Goal: Register for event/course

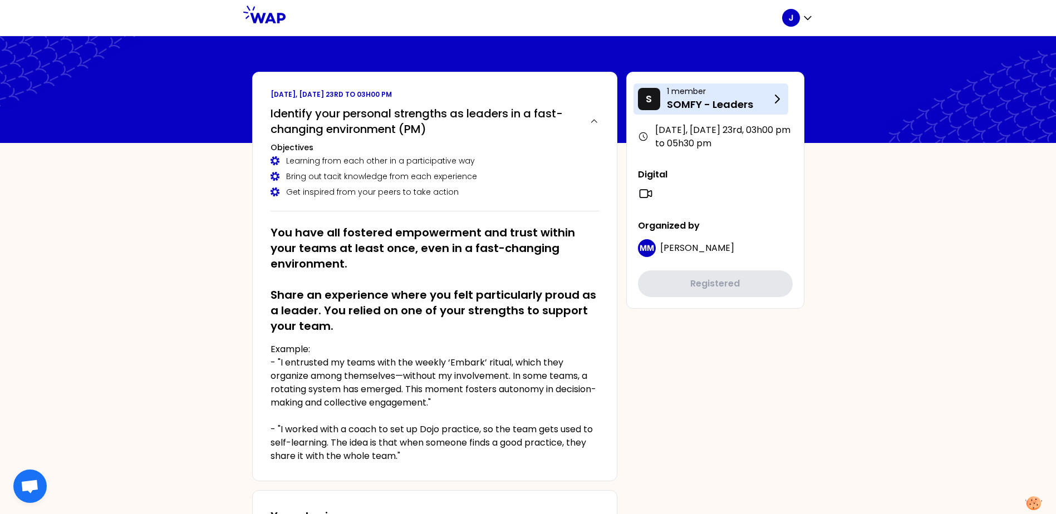
click at [778, 102] on icon at bounding box center [776, 98] width 13 height 13
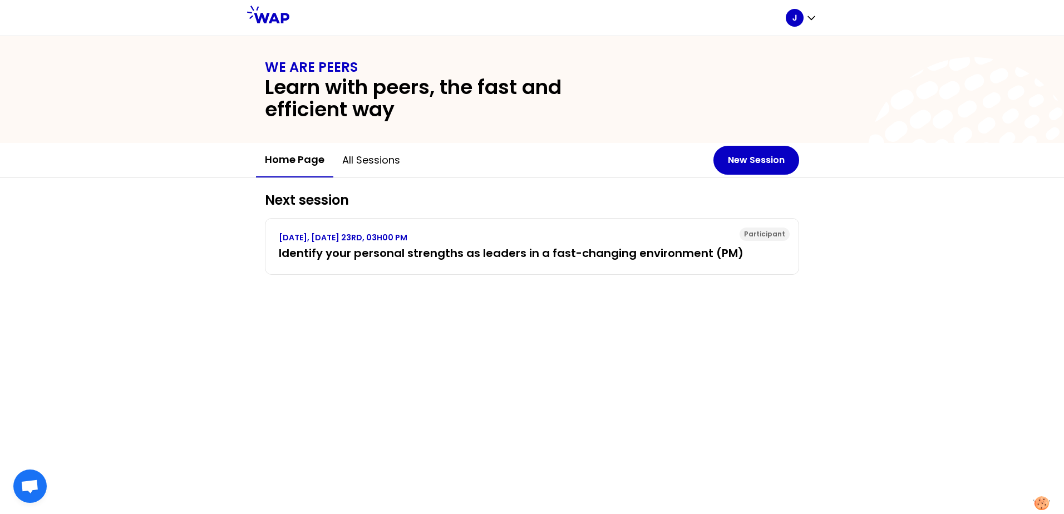
click at [832, 342] on div "Next session Participant [DATE], [DATE] 23RD, 03H00 PM Identify your personal s…" at bounding box center [532, 346] width 1064 height 336
click at [372, 159] on button "All sessions" at bounding box center [371, 160] width 76 height 33
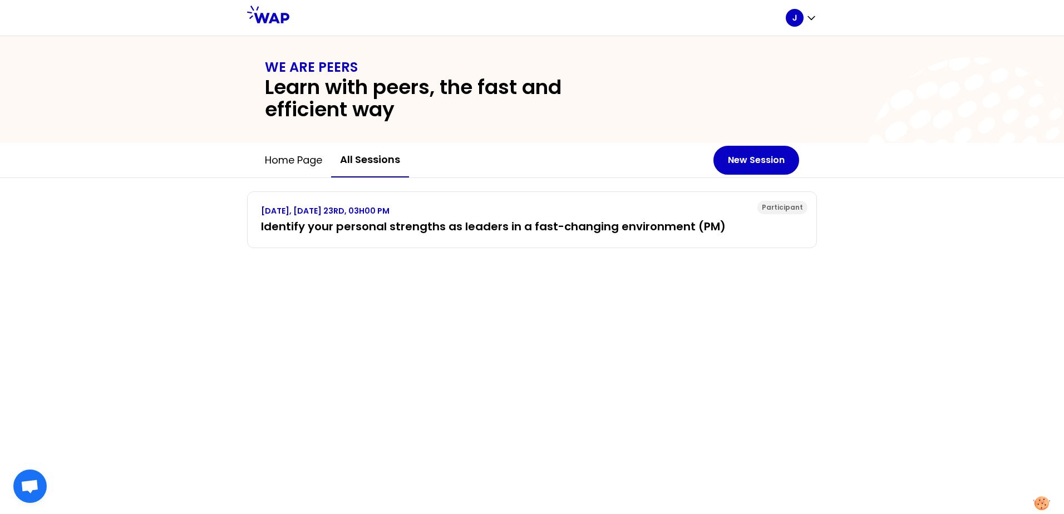
click at [372, 159] on button "All sessions" at bounding box center [370, 160] width 78 height 35
click at [294, 161] on button "Home page" at bounding box center [293, 160] width 75 height 33
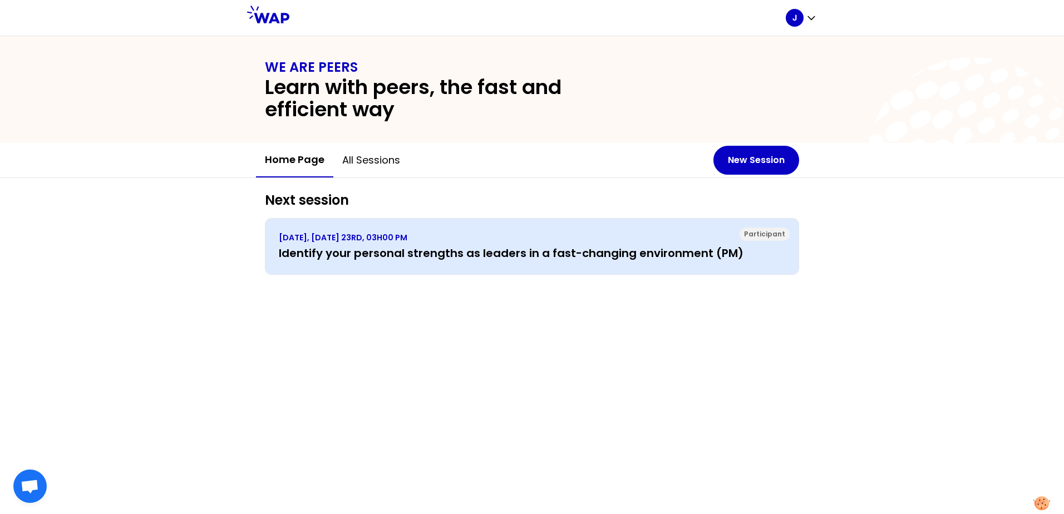
click at [692, 255] on h3 "Identify your personal strengths as leaders in a fast-changing environment (PM)" at bounding box center [532, 253] width 507 height 16
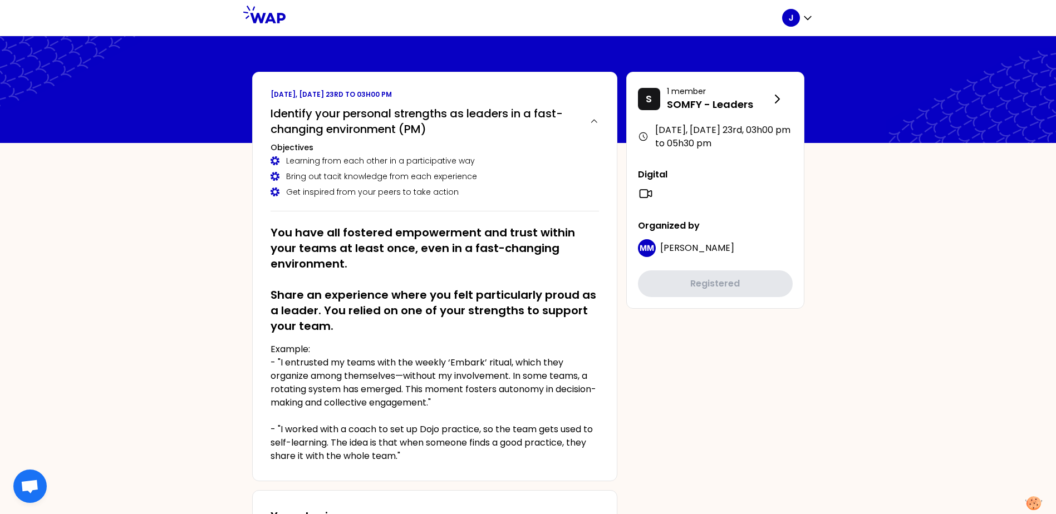
click at [267, 15] on icon at bounding box center [264, 15] width 42 height 18
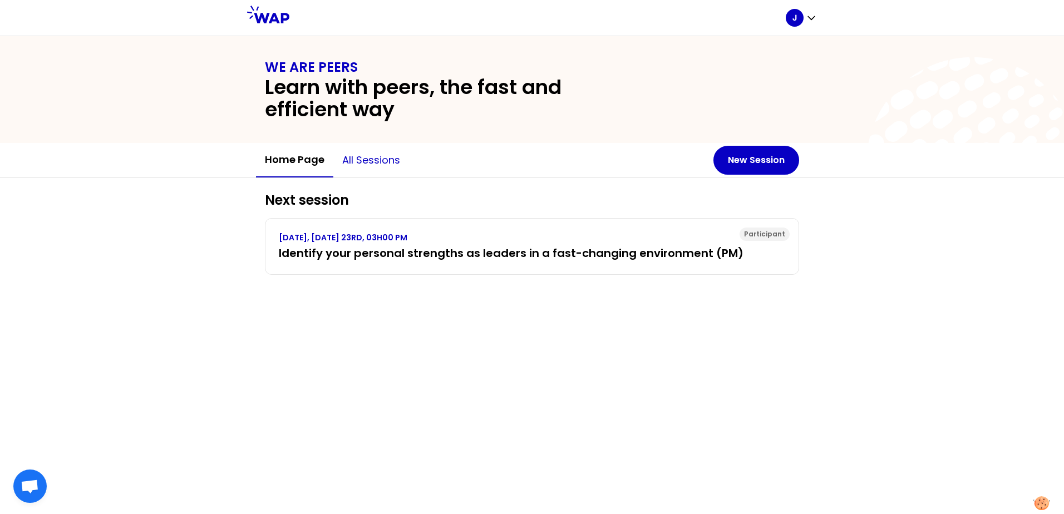
click at [375, 164] on button "All sessions" at bounding box center [371, 160] width 76 height 33
